Goal: Information Seeking & Learning: Compare options

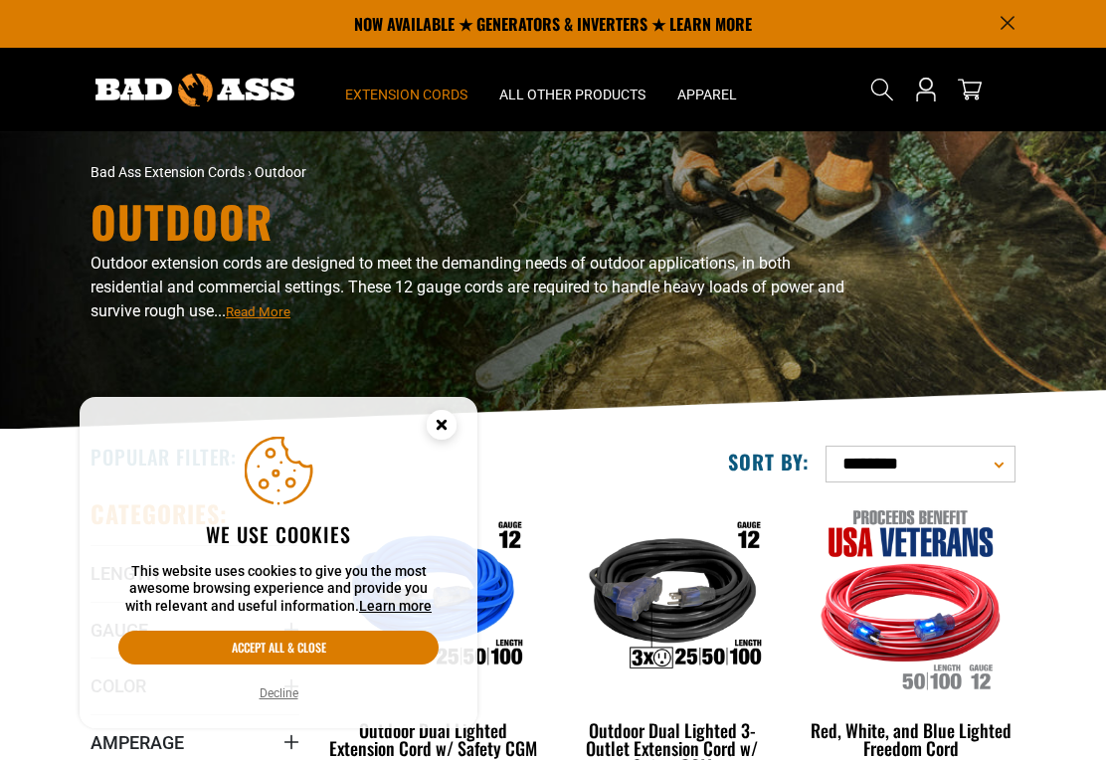
click at [439, 421] on icon "Cookie Consent" at bounding box center [441, 424] width 7 height 7
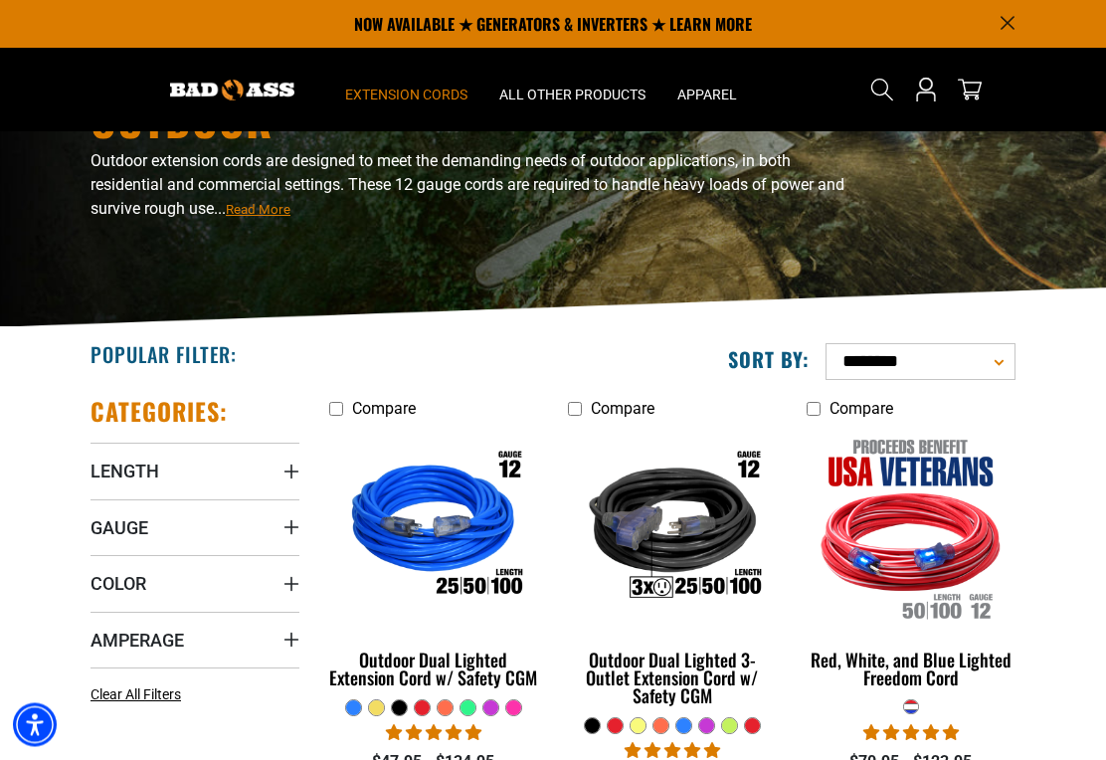
scroll to position [102, 0]
click at [156, 473] on span "Length" at bounding box center [124, 470] width 69 height 23
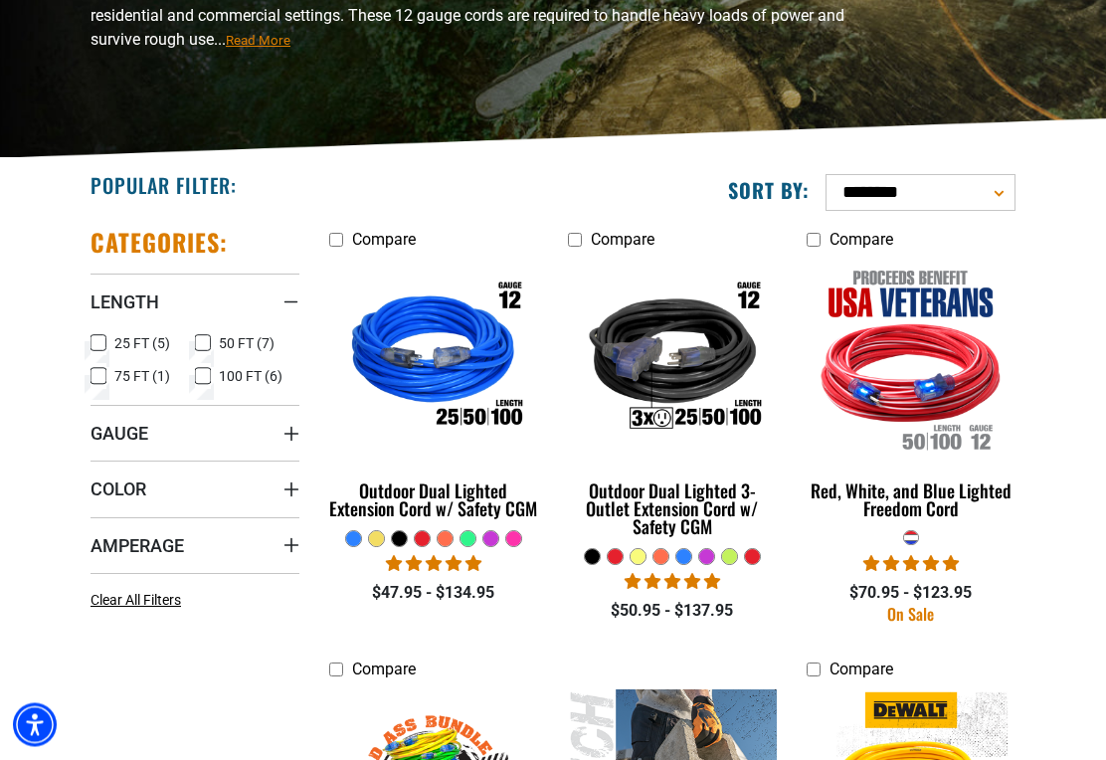
scroll to position [298, 0]
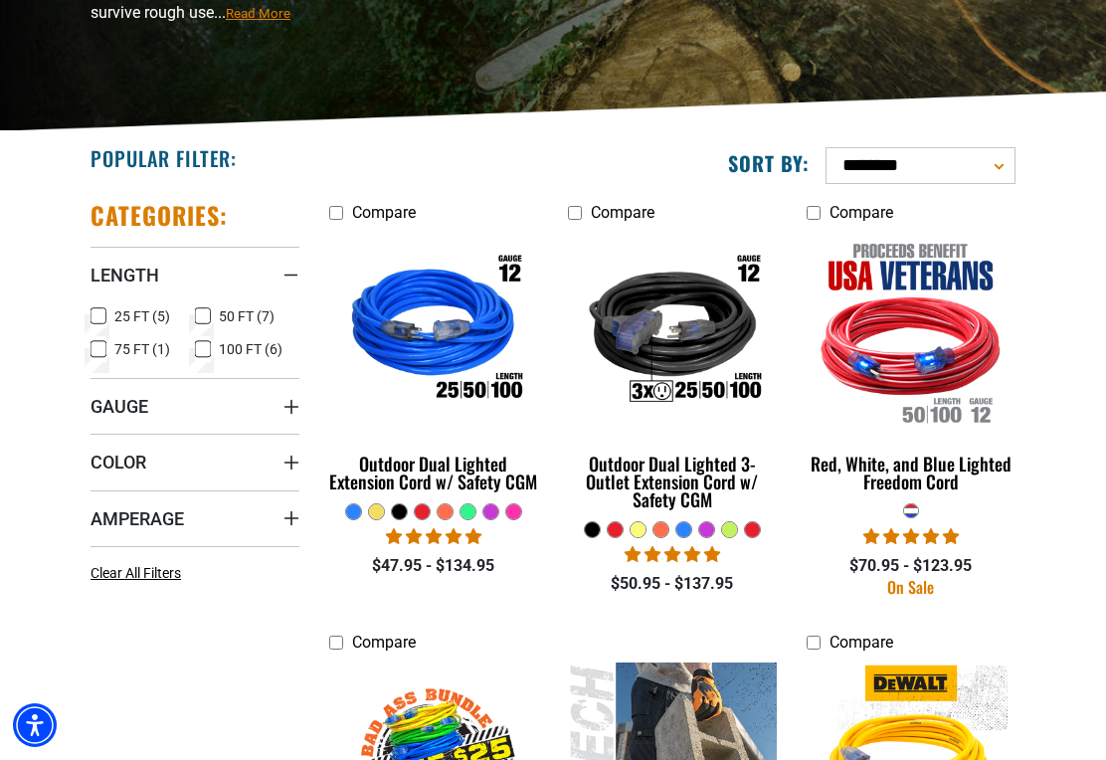
click at [387, 513] on fieldset at bounding box center [433, 511] width 209 height 18
click at [376, 501] on link "Outdoor Dual Lighted Extension Cord w/ Safety CGM" at bounding box center [433, 367] width 209 height 270
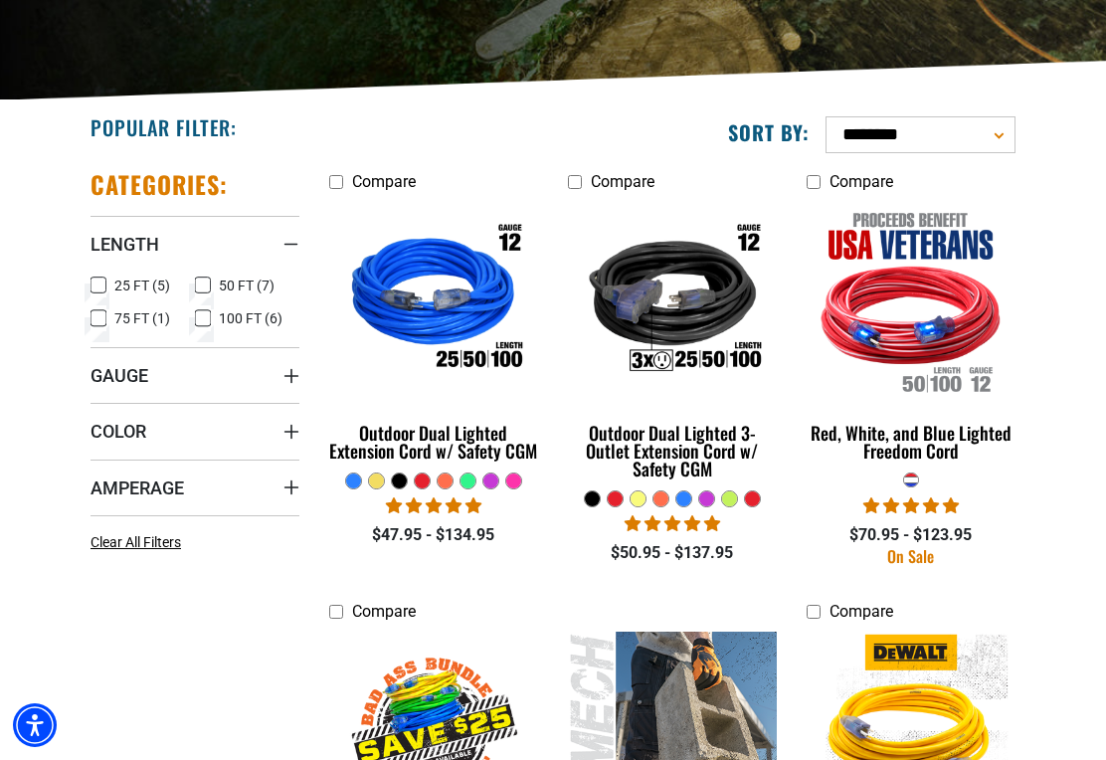
click at [696, 307] on img at bounding box center [672, 300] width 215 height 193
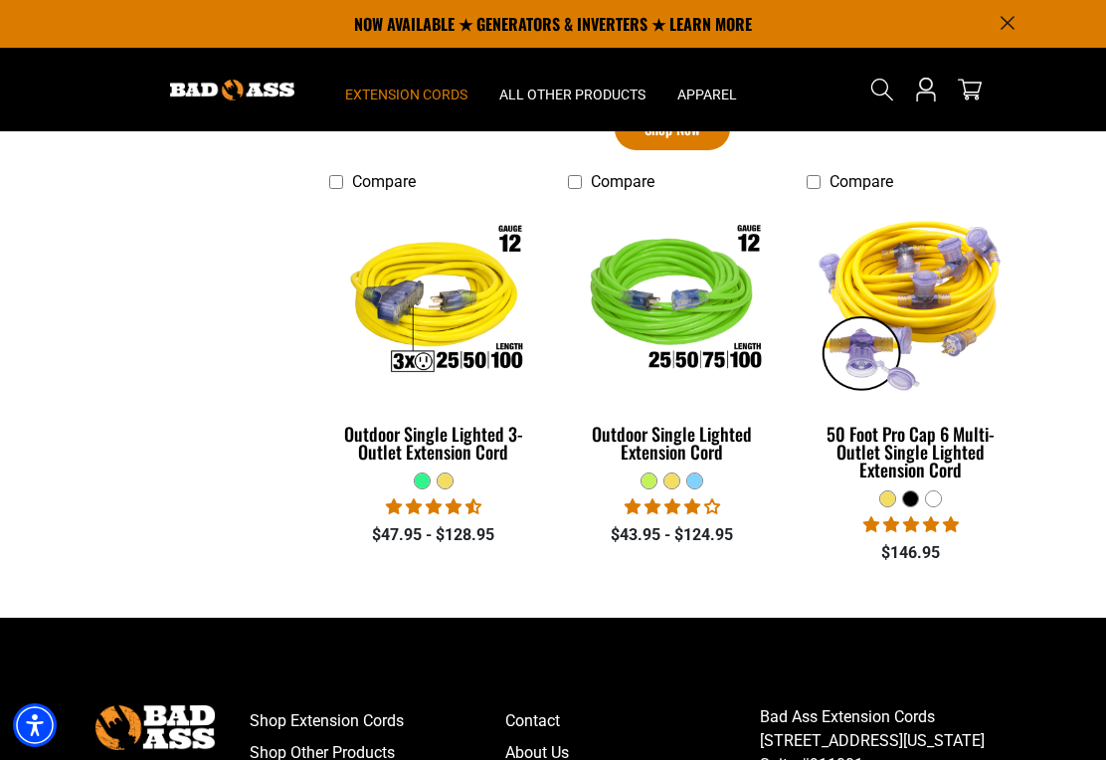
scroll to position [1194, 0]
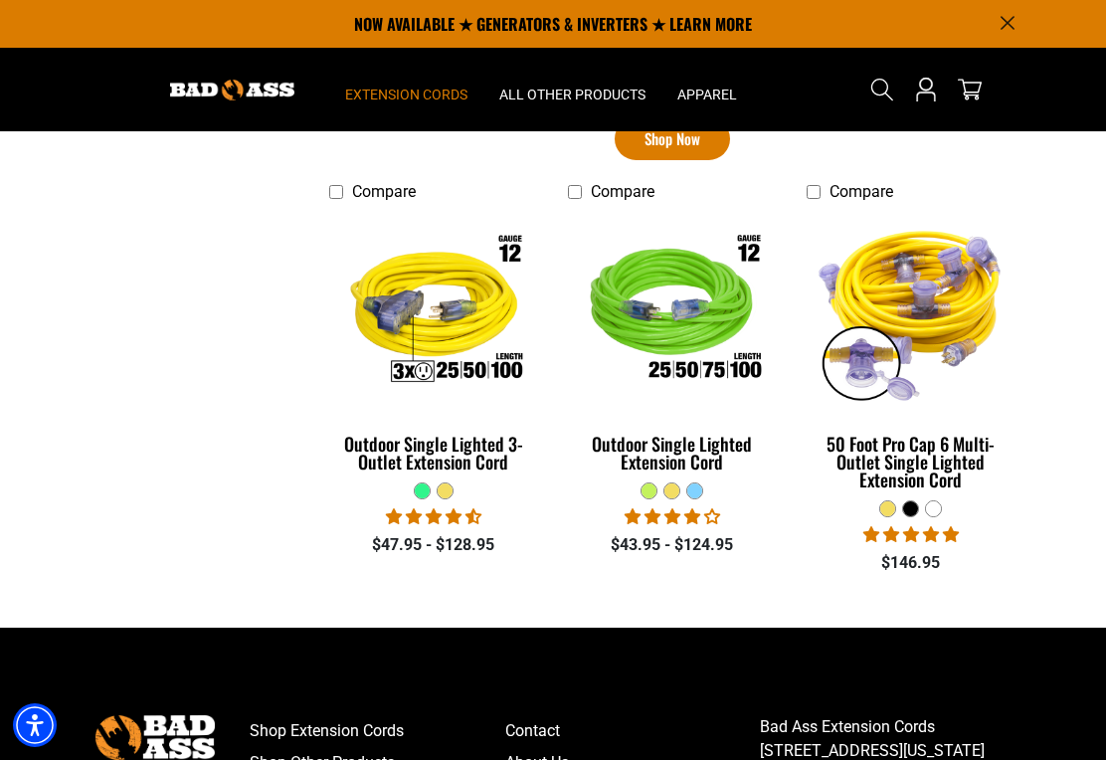
click at [726, 440] on div "Outdoor Single Lighted Extension Cord" at bounding box center [672, 453] width 209 height 36
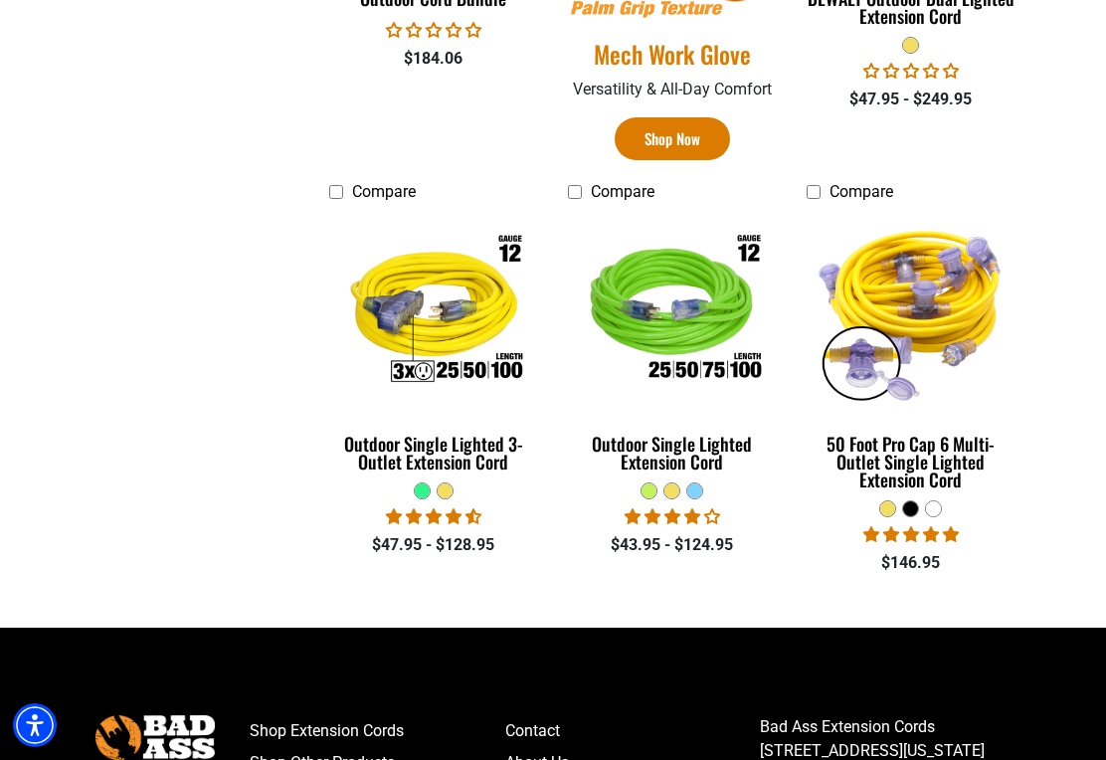
scroll to position [1225, 0]
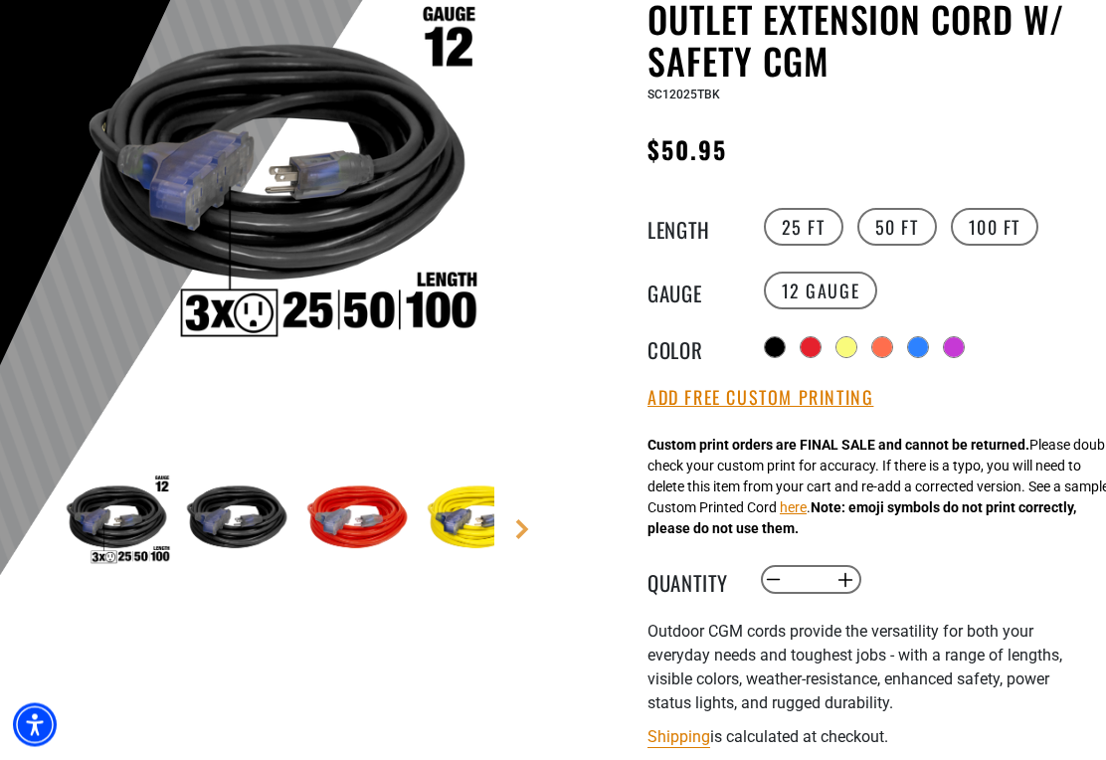
scroll to position [270, 0]
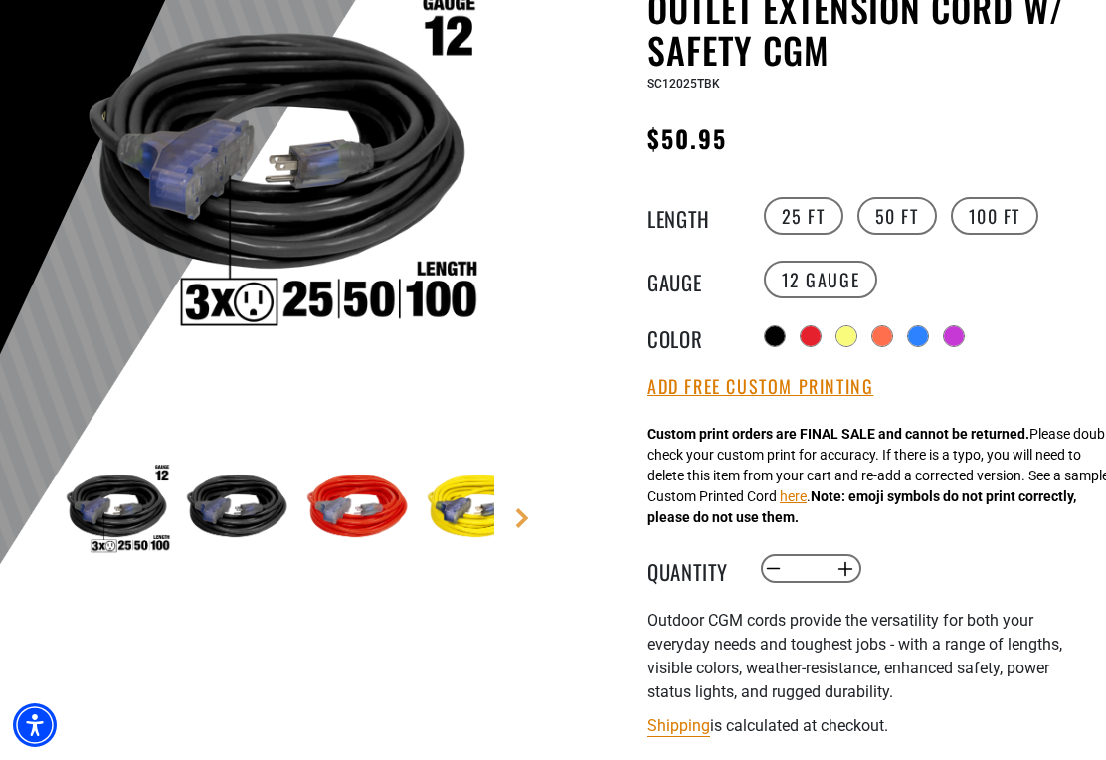
click at [521, 509] on link "Next" at bounding box center [522, 518] width 20 height 20
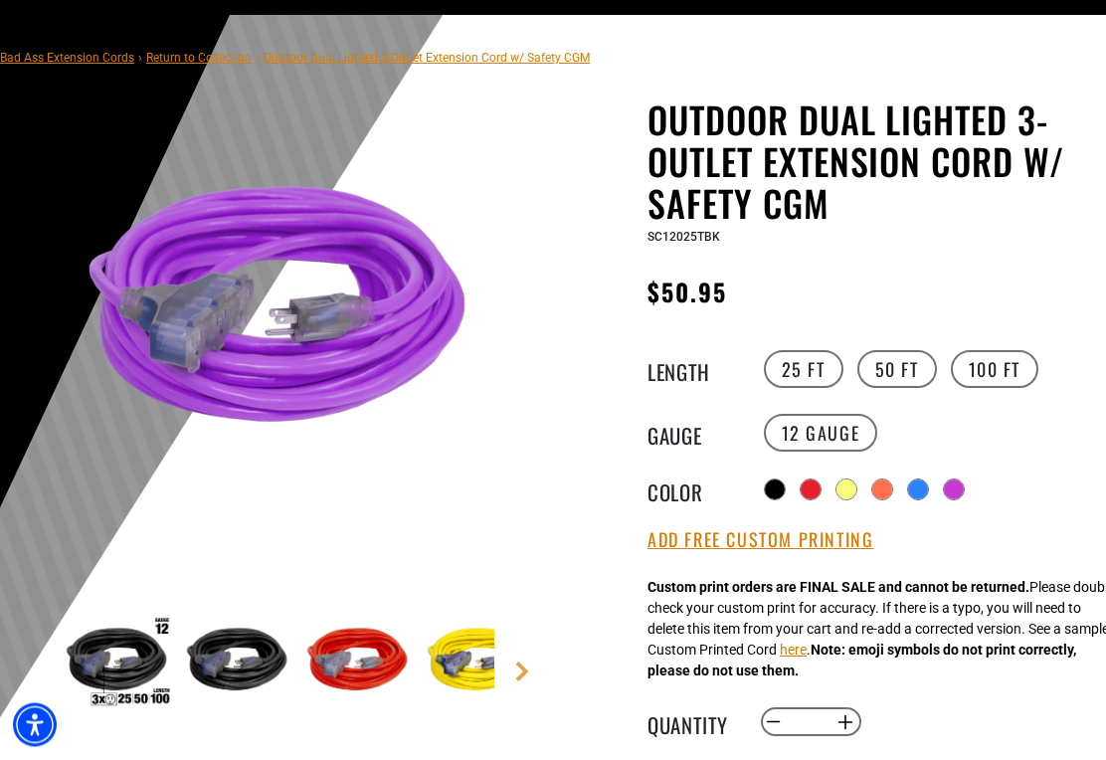
scroll to position [0, 0]
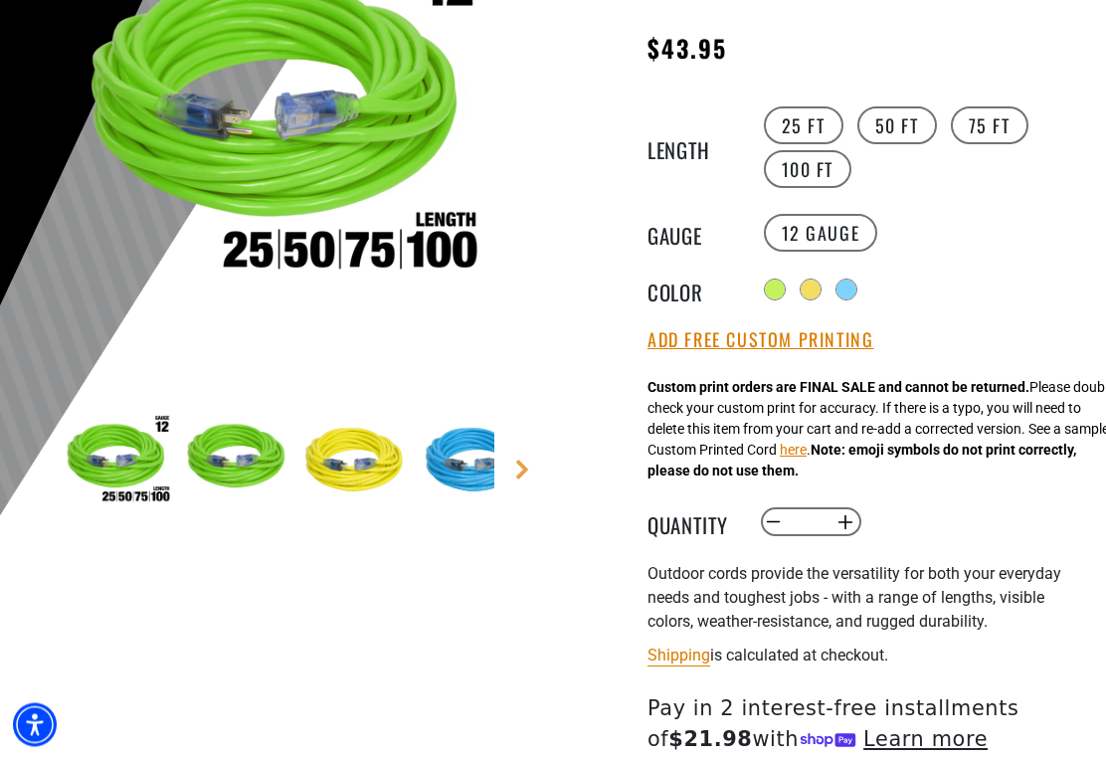
scroll to position [328, 0]
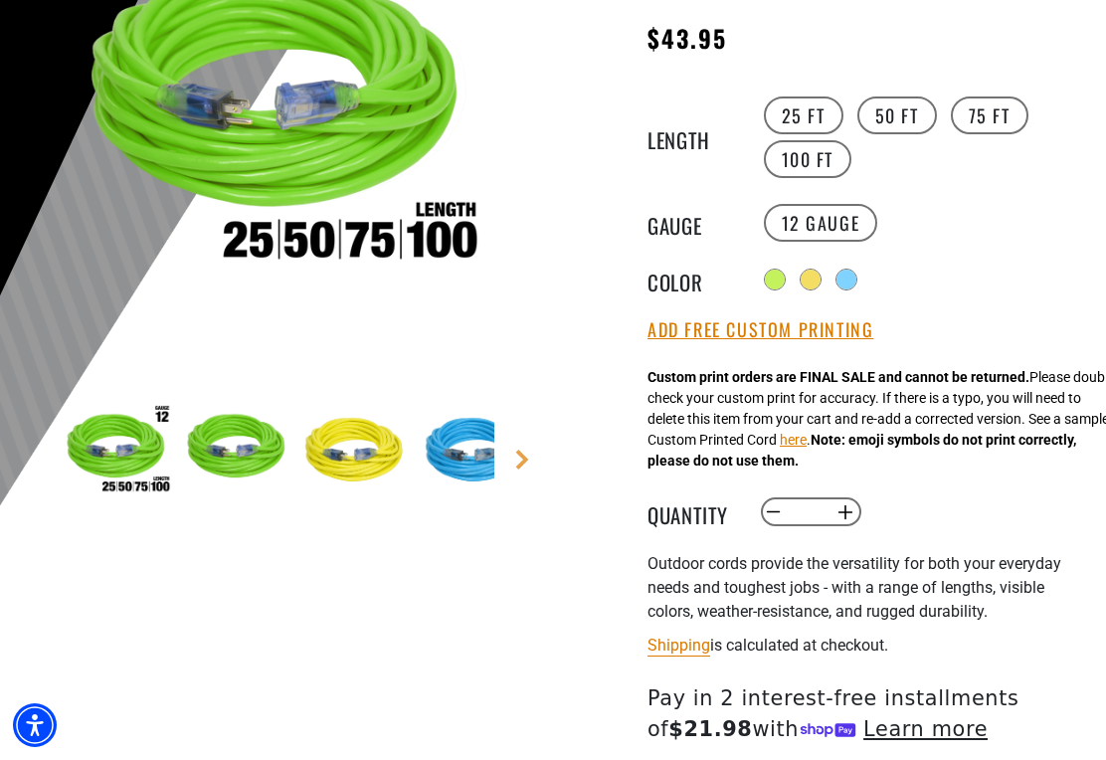
click at [492, 440] on img at bounding box center [477, 451] width 115 height 115
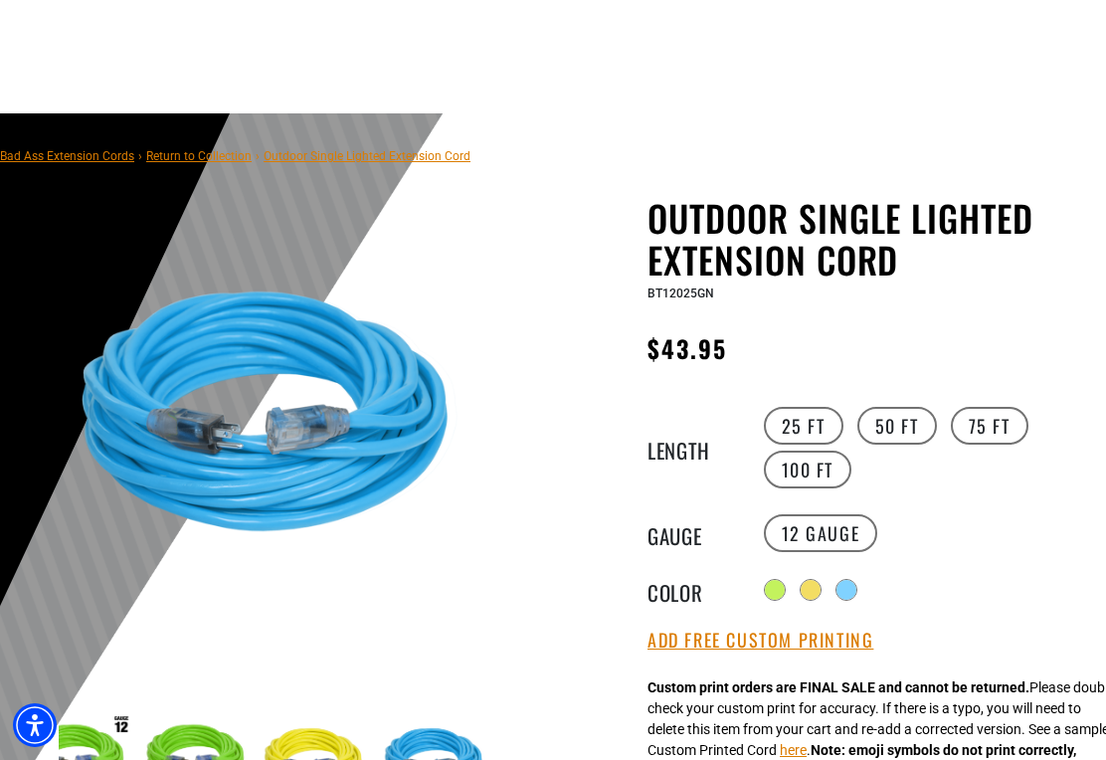
scroll to position [0, 0]
